Goal: Task Accomplishment & Management: Use online tool/utility

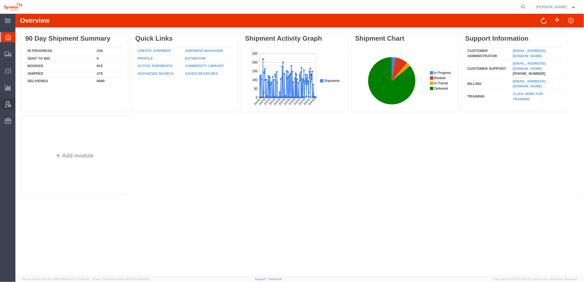
click at [3, 103] on div at bounding box center [7, 104] width 15 height 11
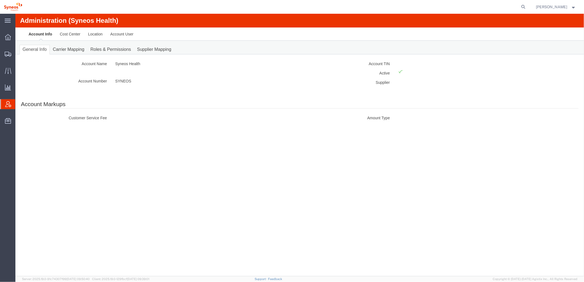
click at [10, 107] on icon at bounding box center [8, 104] width 6 height 6
click at [125, 33] on link "Account User" at bounding box center [121, 33] width 31 height 13
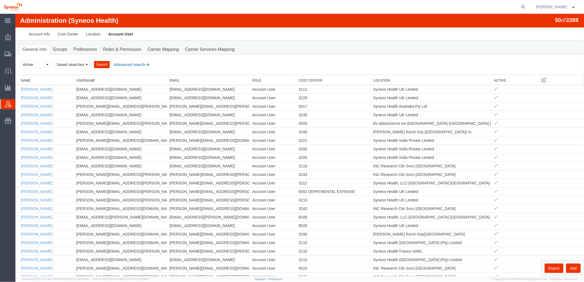
click at [133, 64] on button "Advanced search" at bounding box center [132, 64] width 45 height 9
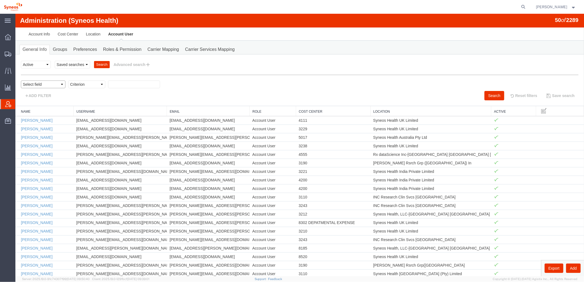
click at [60, 83] on select "Select field Cost Center Email Location Name Role Username" at bounding box center [43, 84] width 45 height 8
select select "locationName"
click at [21, 80] on select "Select field Cost Center Email Location Name Role Username" at bounding box center [43, 84] width 45 height 8
click at [91, 87] on select "Criterion contains does not contain is is blank is not blank starts with" at bounding box center [86, 84] width 37 height 8
select select "contains"
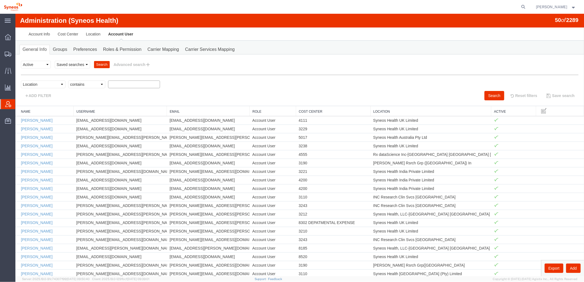
click at [68, 80] on select "Criterion contains does not contain is is blank is not blank starts with" at bounding box center [86, 84] width 37 height 8
click at [140, 83] on input "text" at bounding box center [134, 84] width 52 height 8
type input "zdnu"
click at [487, 95] on button "Search" at bounding box center [495, 95] width 20 height 9
